Goal: Information Seeking & Learning: Learn about a topic

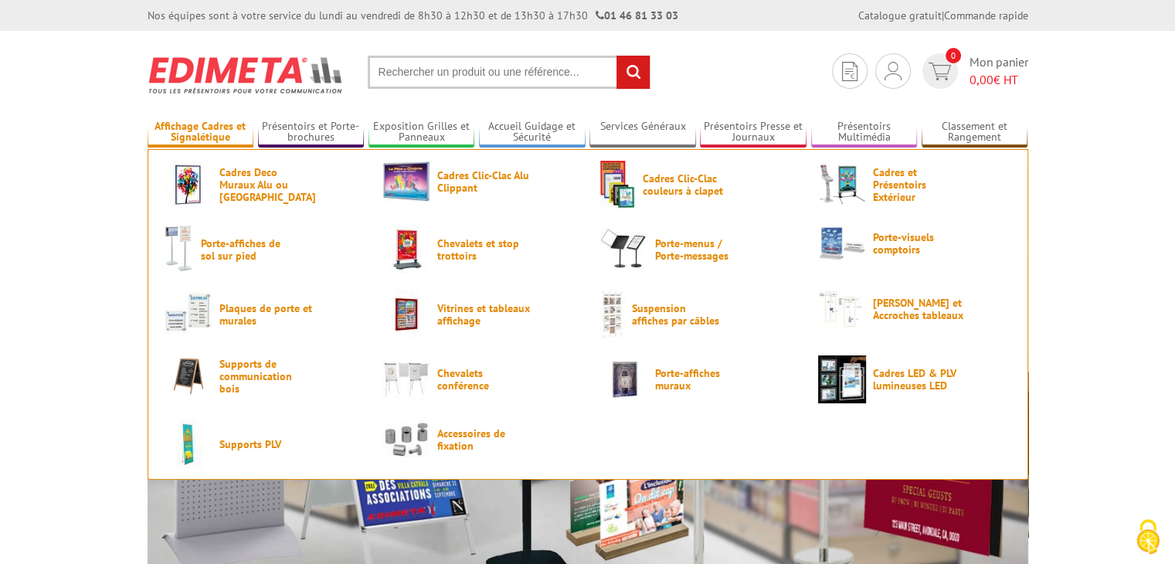
click at [209, 137] on link "Affichage Cadres et Signalétique" at bounding box center [201, 133] width 107 height 26
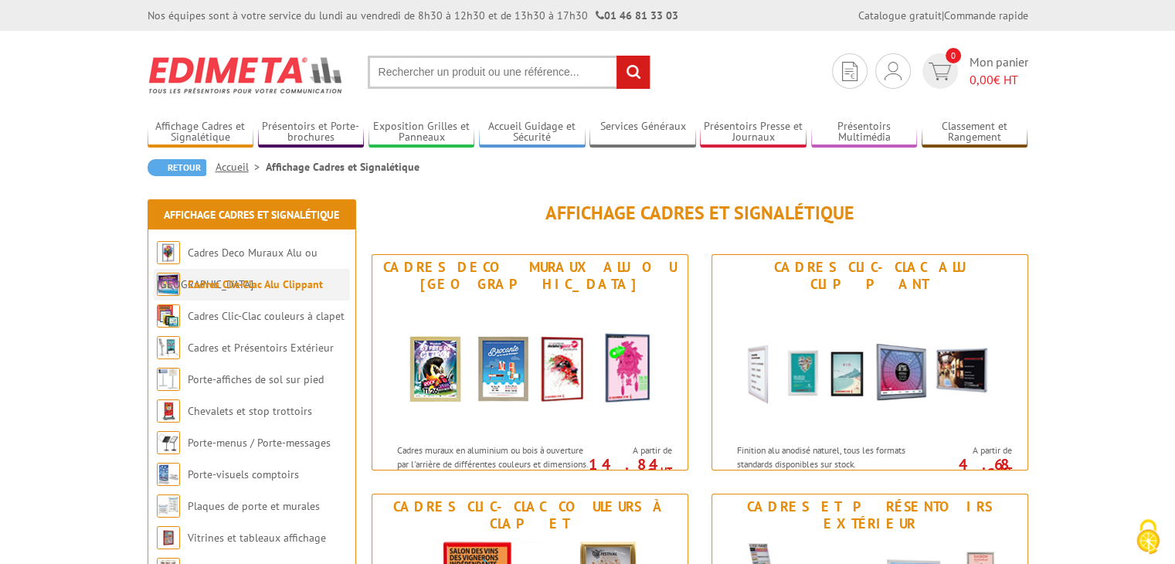
click at [280, 284] on link "Cadres Clic-Clac Alu Clippant" at bounding box center [255, 284] width 135 height 14
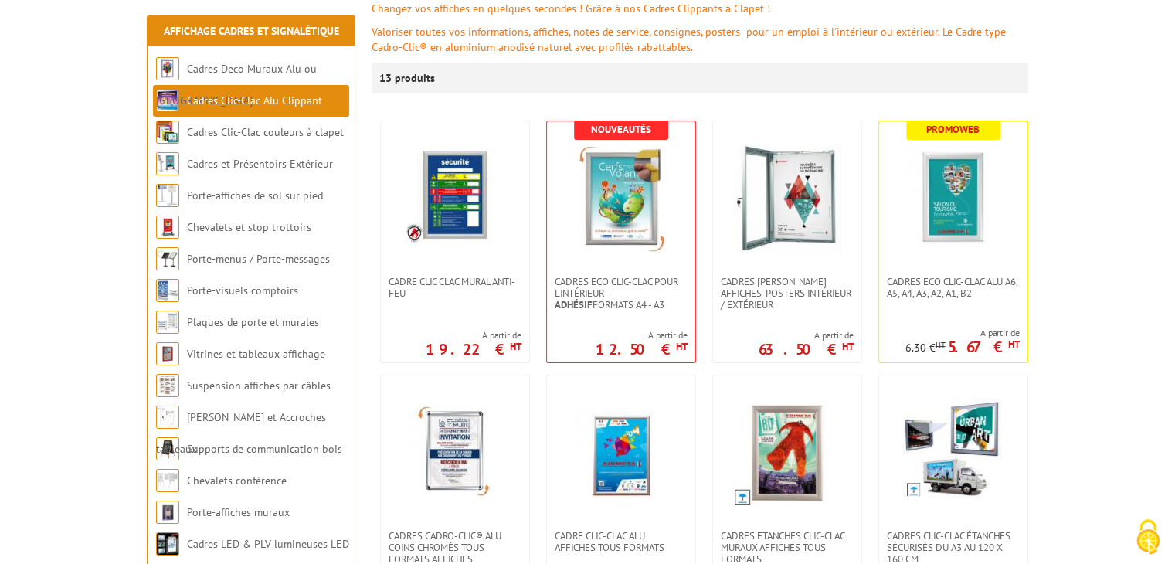
scroll to position [232, 0]
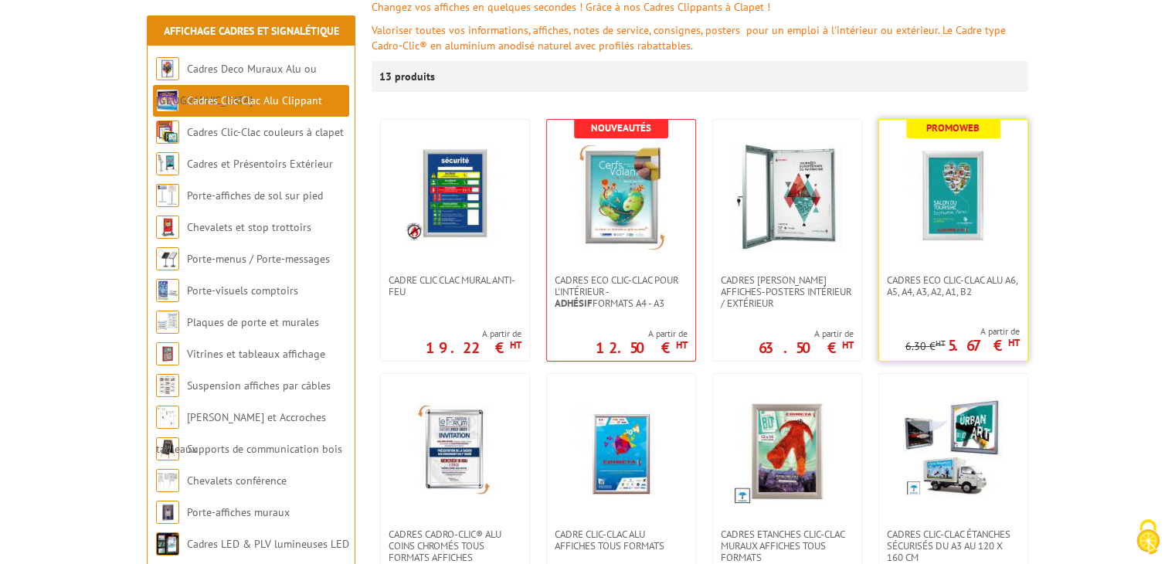
click at [969, 240] on img at bounding box center [953, 197] width 108 height 108
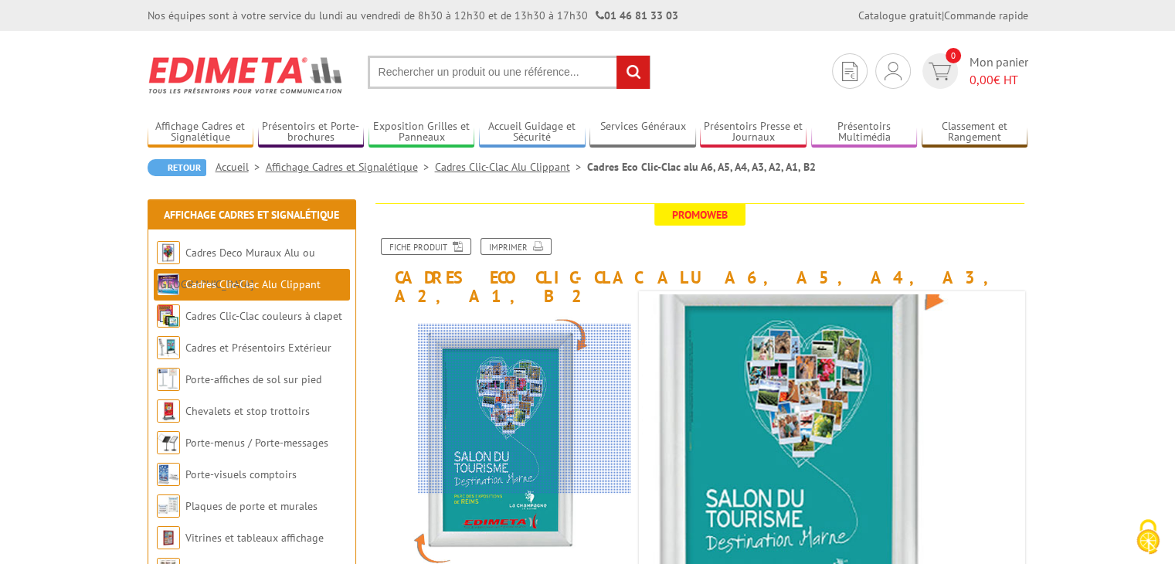
scroll to position [155, 0]
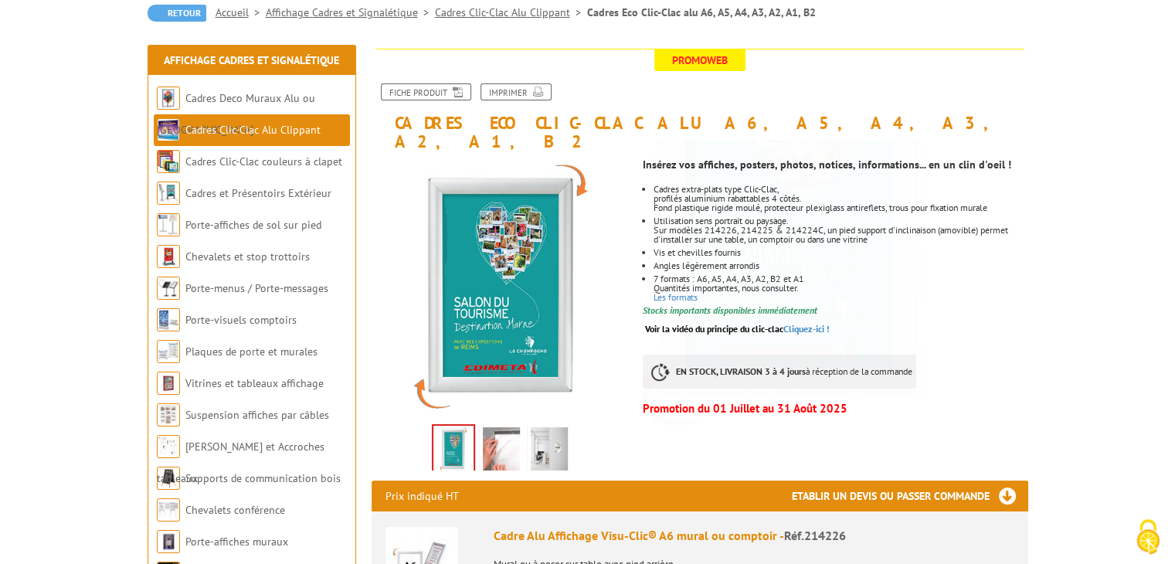
click at [513, 430] on img at bounding box center [501, 451] width 37 height 48
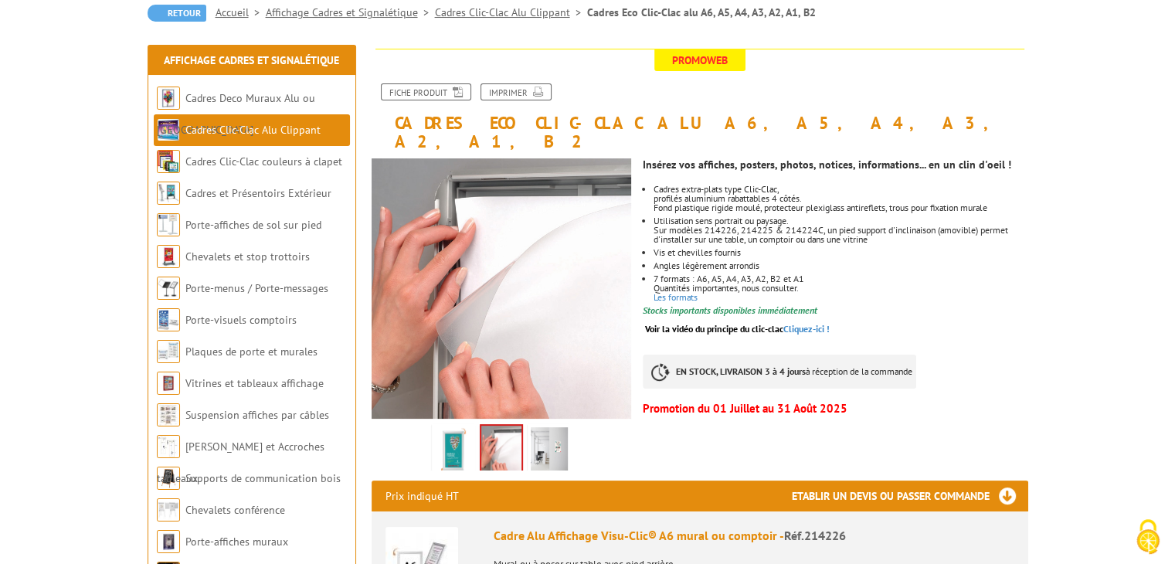
click at [547, 434] on img at bounding box center [549, 451] width 37 height 48
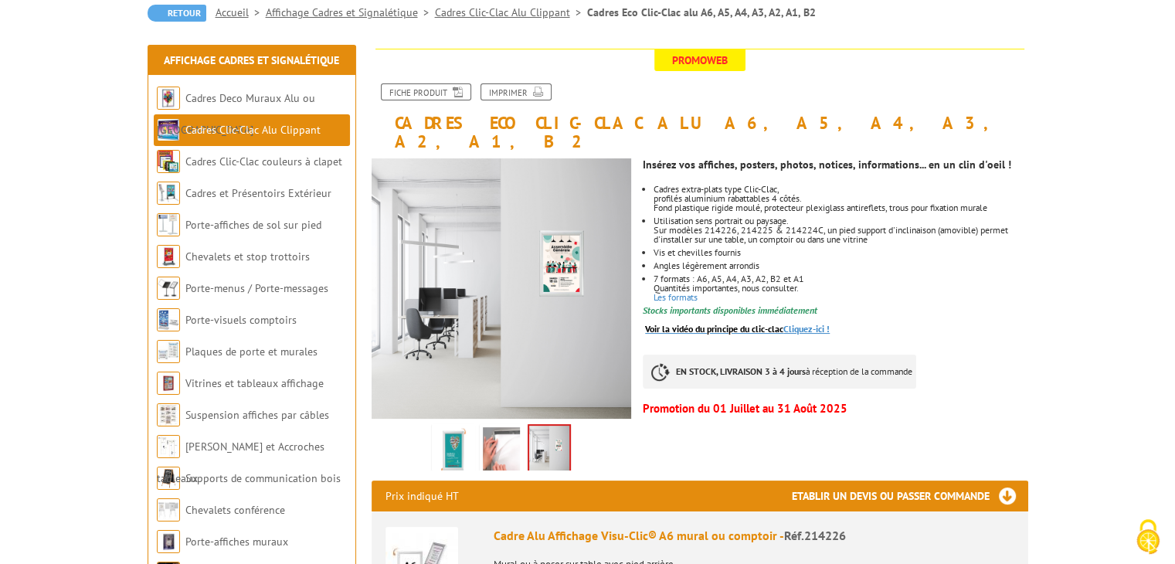
click at [811, 323] on link "Voir la vidéo du principe du clic-clac Cliquez-ici !" at bounding box center [737, 329] width 185 height 12
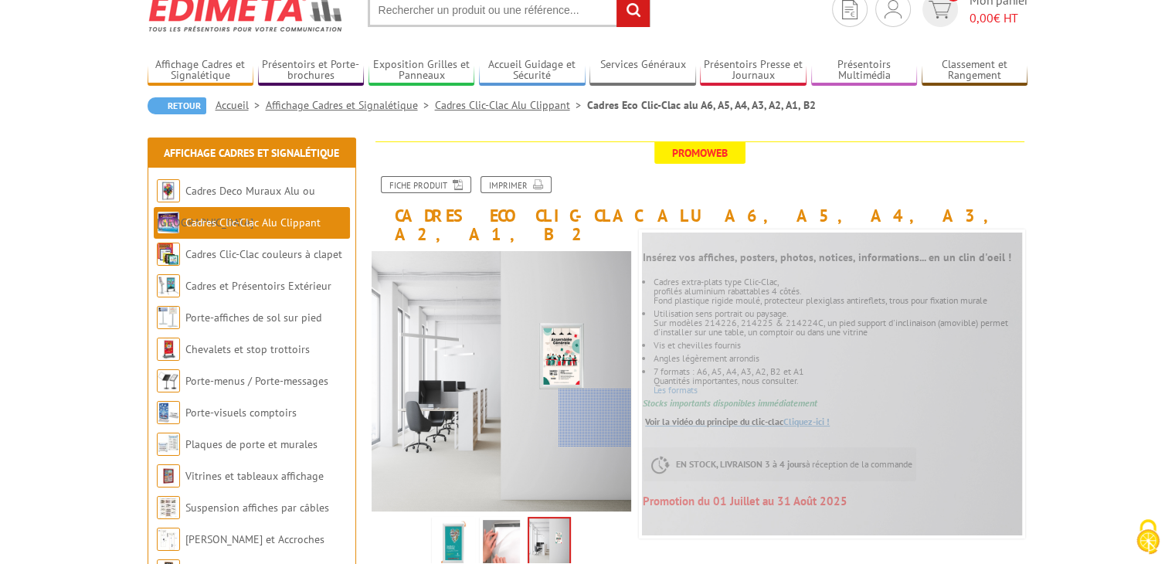
scroll to position [0, 0]
